Goal: Task Accomplishment & Management: Manage account settings

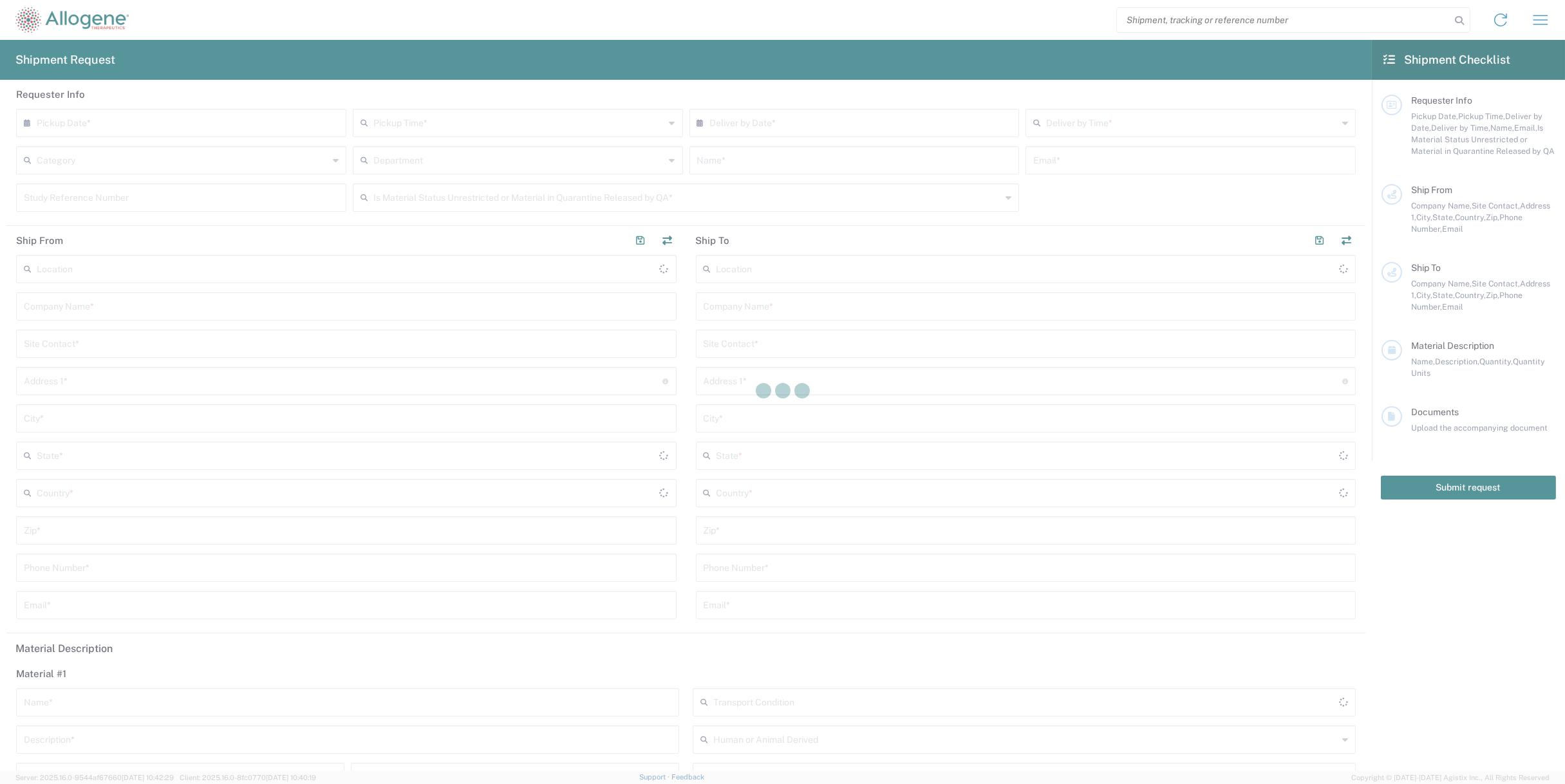
type input "[GEOGRAPHIC_DATA]"
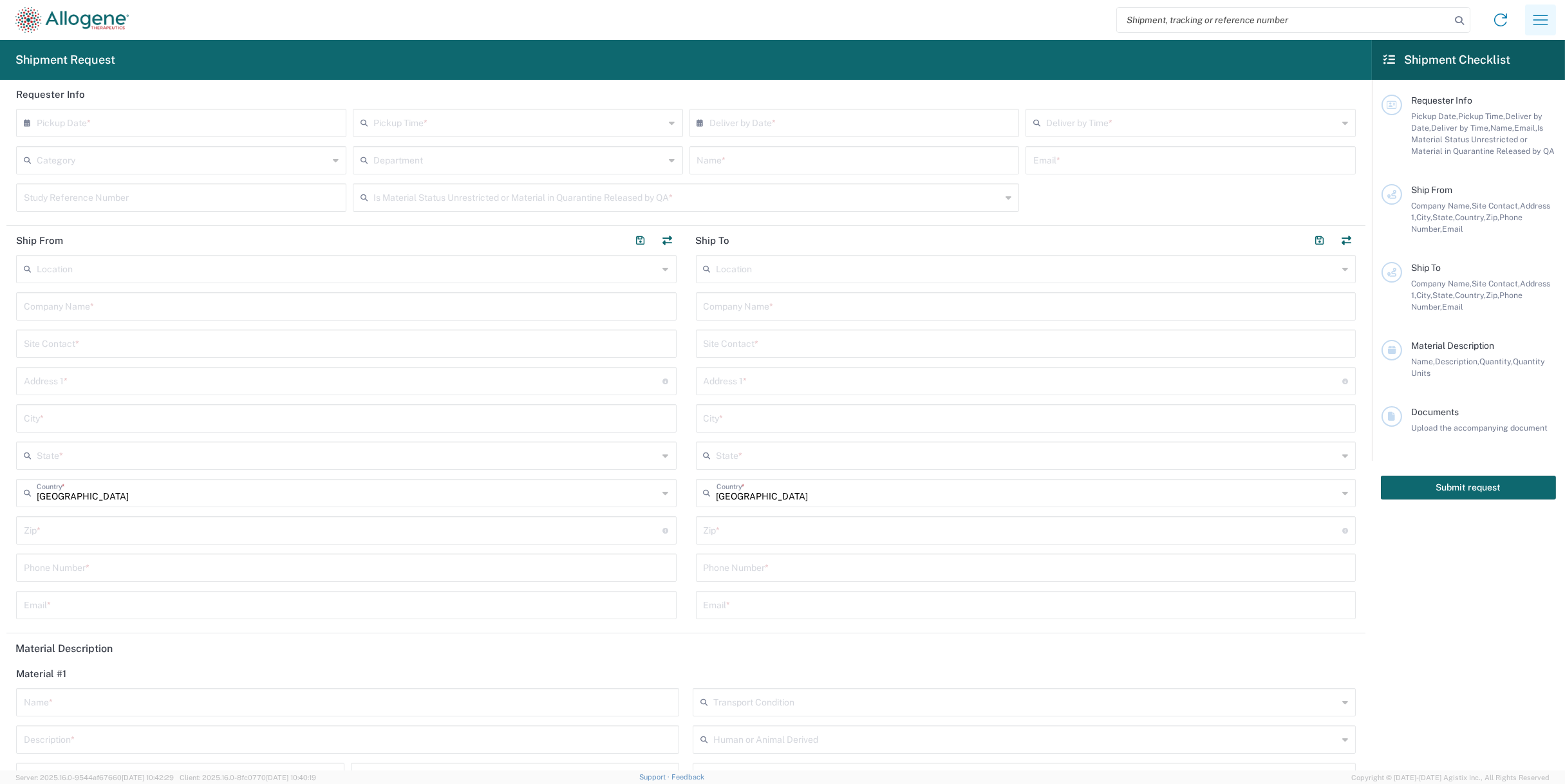
click at [1547, 27] on icon "button" at bounding box center [1541, 20] width 21 height 21
click at [1499, 108] on link "My profile" at bounding box center [1493, 113] width 123 height 26
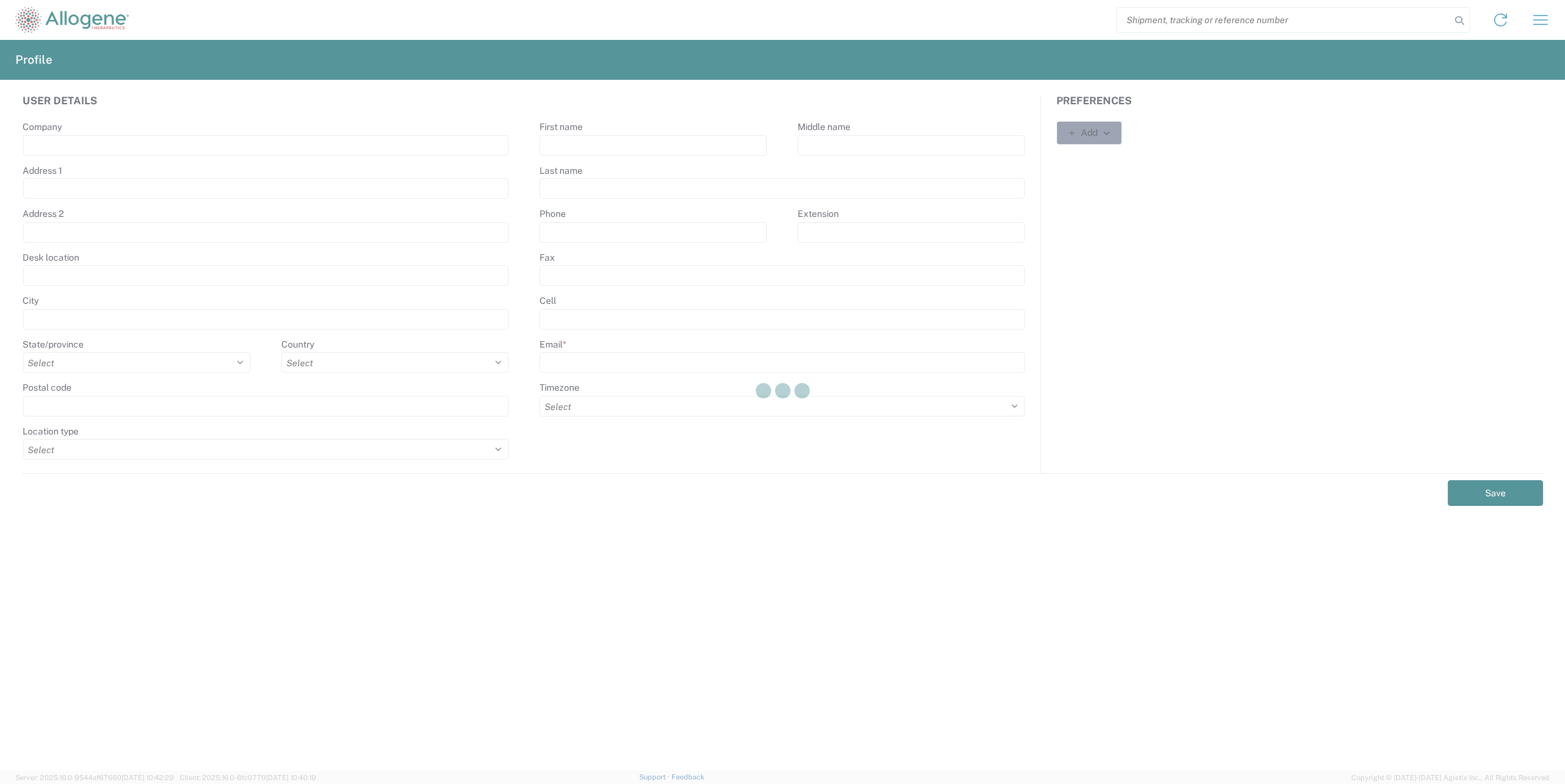
type input "Allogene"
select select
select select "US"
select select
type input "Joy"
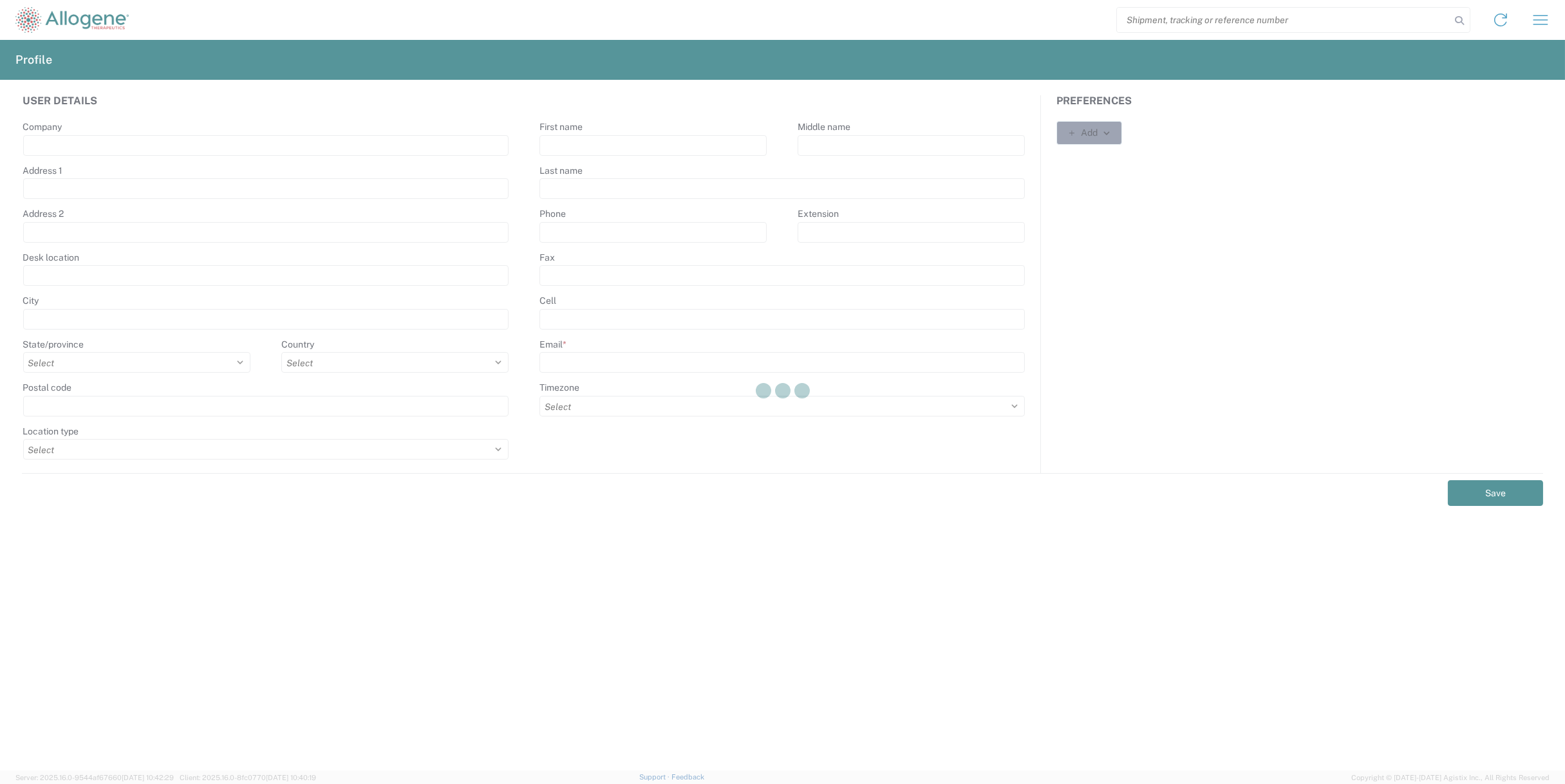
type input "[PERSON_NAME]"
type input "[EMAIL_ADDRESS][PERSON_NAME][DOMAIN_NAME]"
select select
